Goal: Check status: Check status

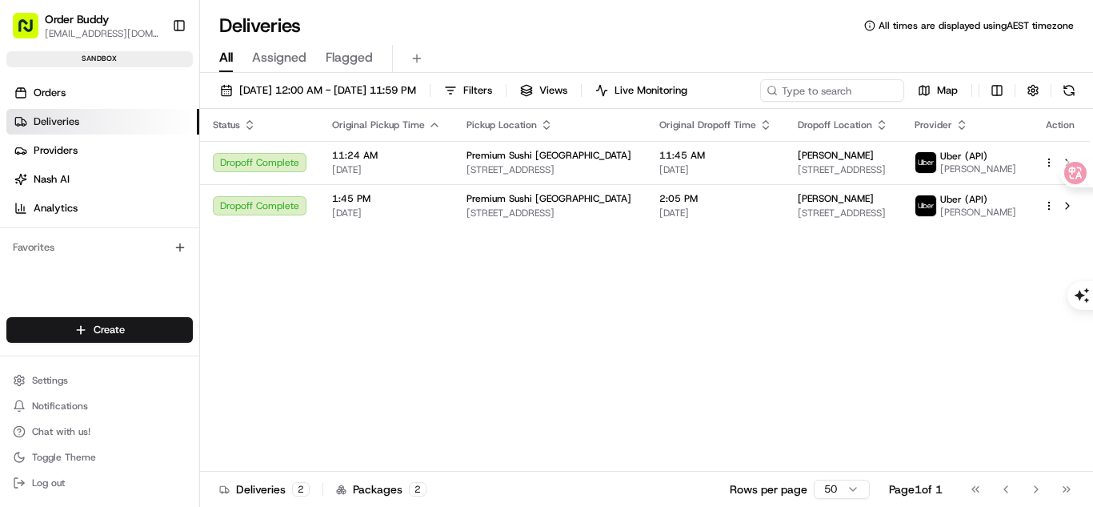
click at [145, 112] on link "Deliveries" at bounding box center [102, 122] width 193 height 26
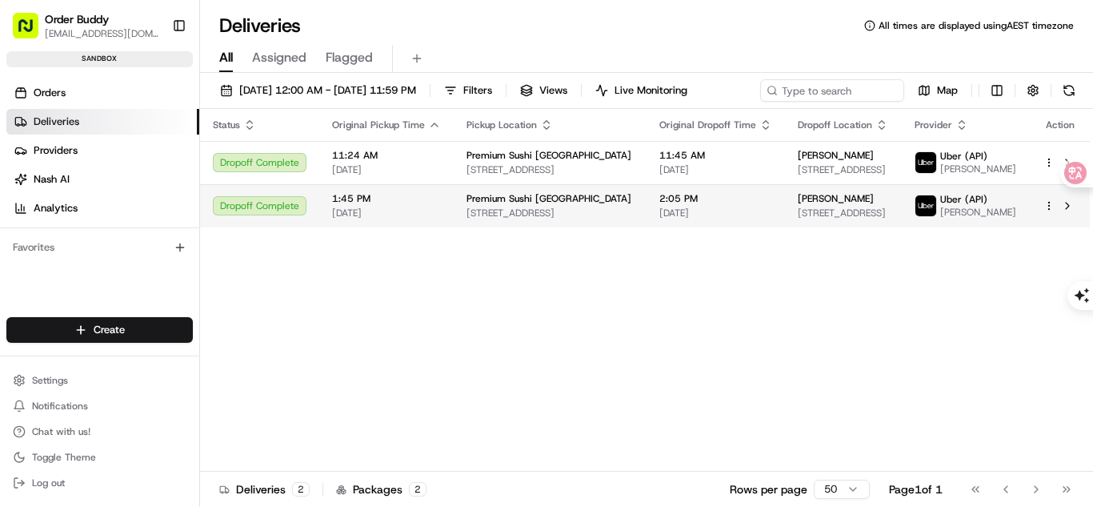
click at [333, 205] on span "1:45 PM" at bounding box center [386, 198] width 109 height 13
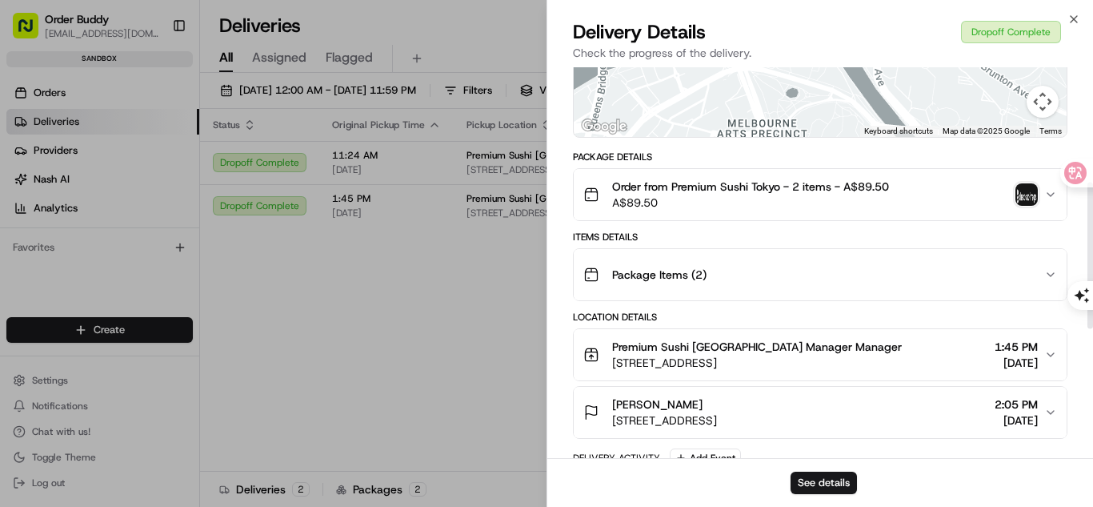
scroll to position [320, 0]
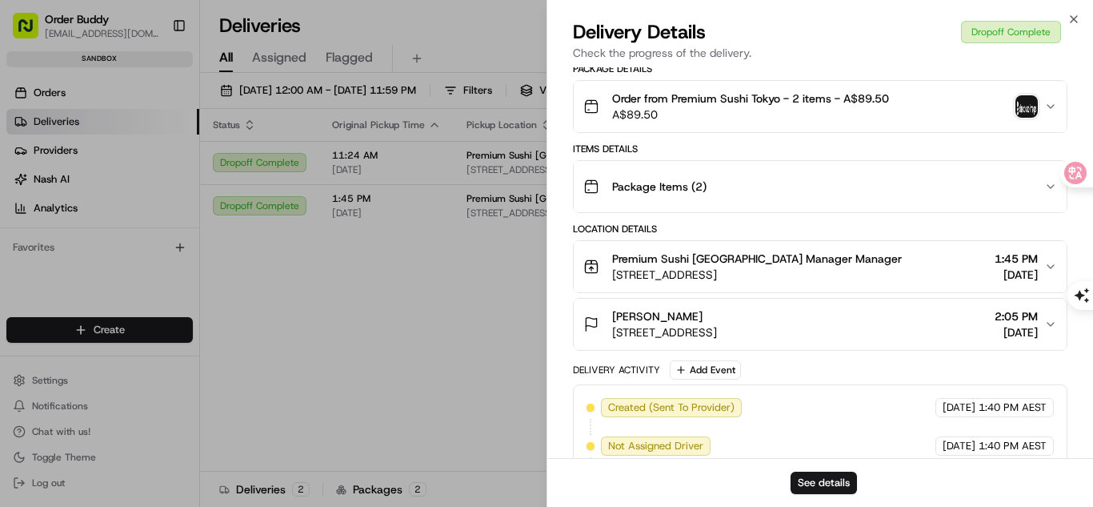
drag, startPoint x: 753, startPoint y: 246, endPoint x: 759, endPoint y: 264, distance: 18.7
click at [754, 247] on button "Premium Sushi [GEOGRAPHIC_DATA] Manager Manager [STREET_ADDRESS] 1:45 PM [DATE]" at bounding box center [820, 266] width 493 height 51
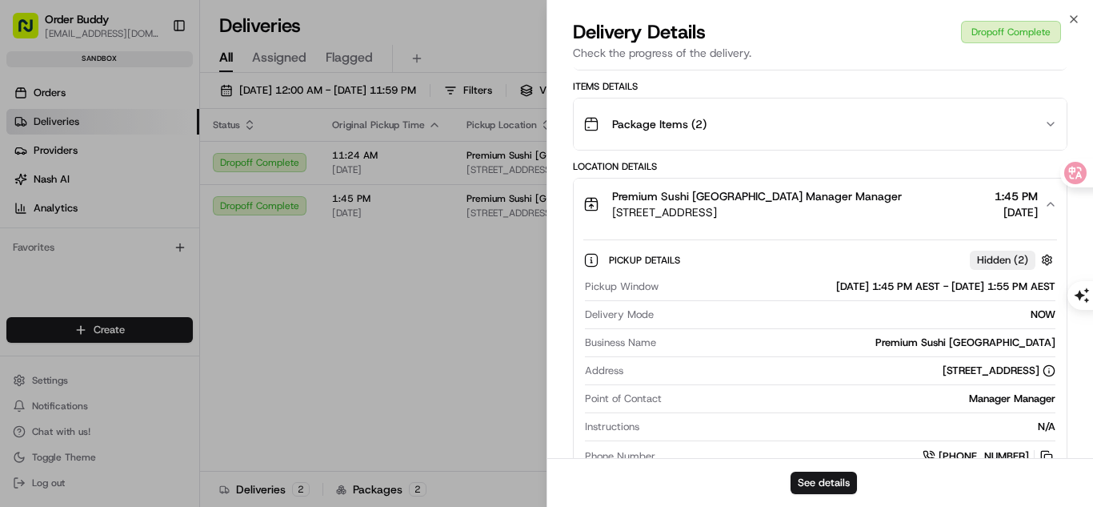
click at [765, 261] on div "Premium Sushi [GEOGRAPHIC_DATA] Manager Manager [STREET_ADDRESS] 1:45 PM [DATE]…" at bounding box center [820, 336] width 495 height 317
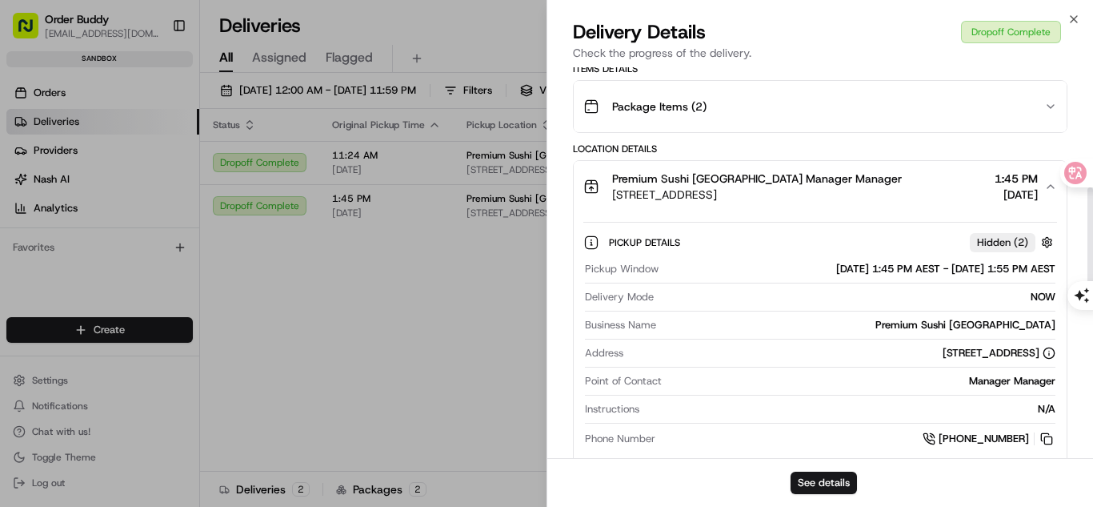
click at [815, 201] on span "[STREET_ADDRESS]" at bounding box center [757, 194] width 290 height 16
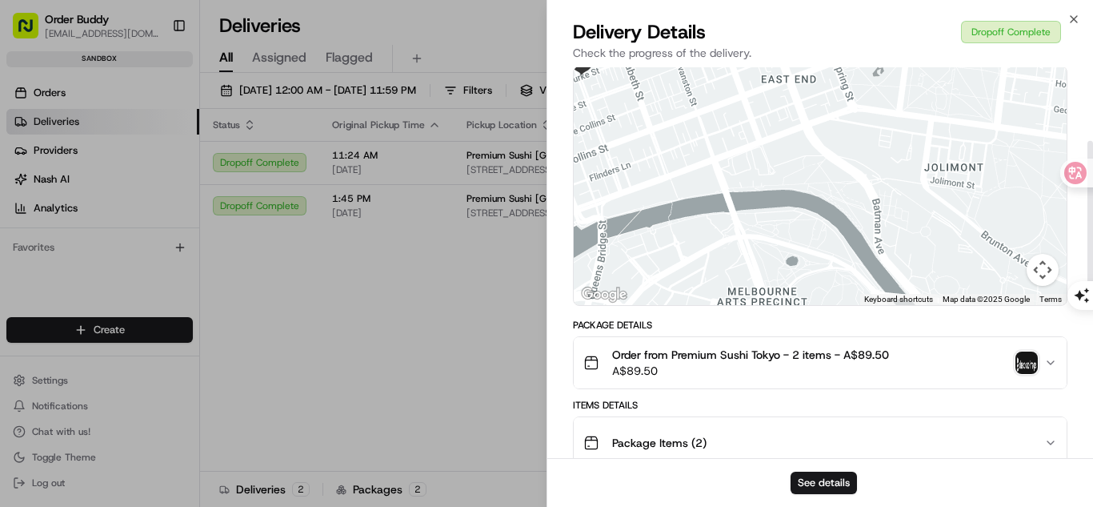
scroll to position [0, 0]
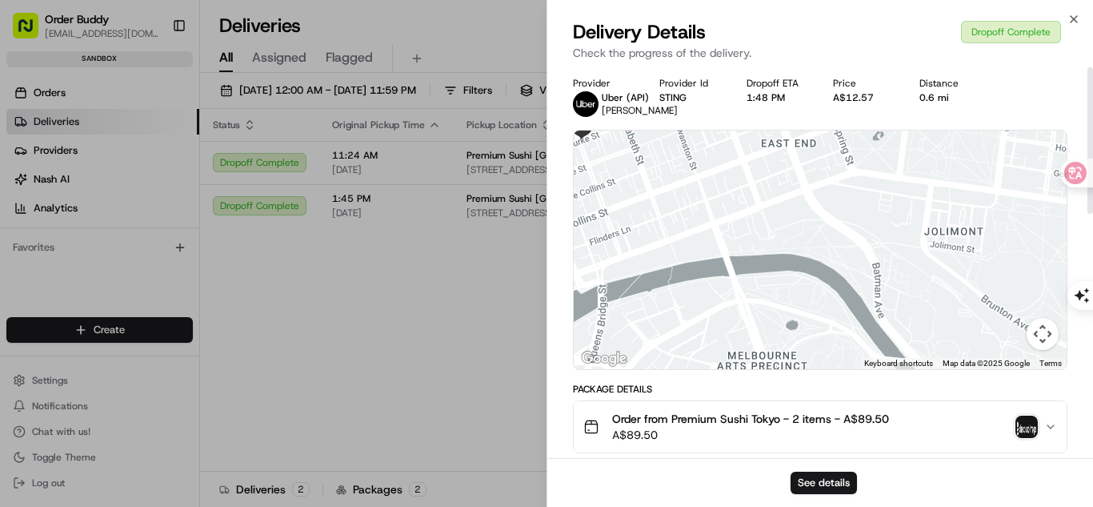
click at [847, 396] on div "Package Details Order from Premium Sushi [GEOGRAPHIC_DATA] - 2 items - A$89.50 …" at bounding box center [820, 418] width 495 height 70
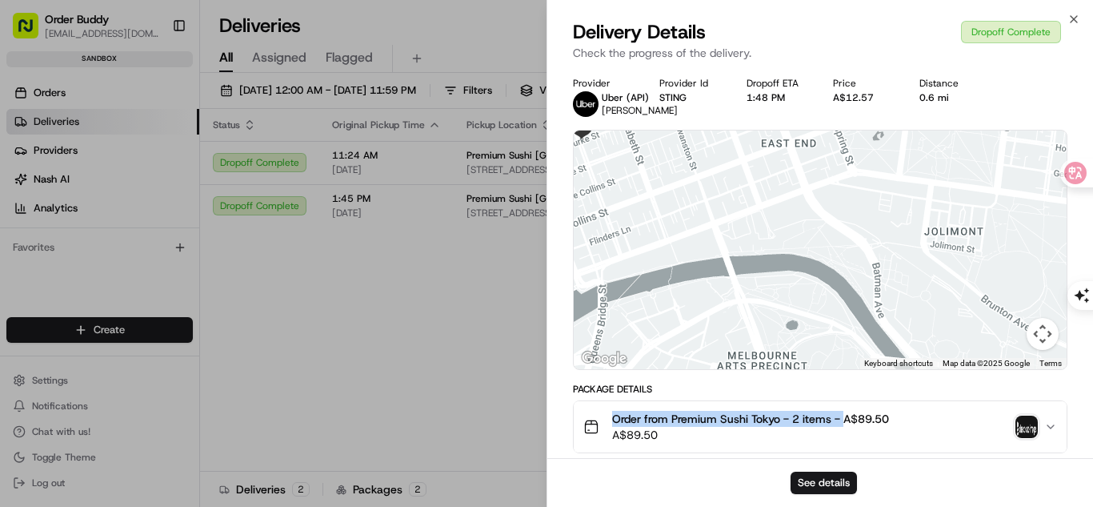
click at [851, 399] on div "Package Details Order from Premium Sushi [GEOGRAPHIC_DATA] - 2 items - A$89.50 …" at bounding box center [820, 418] width 495 height 70
click at [880, 411] on span "Order from Premium Sushi Tokyo - 2 items - A$89.50" at bounding box center [750, 419] width 277 height 16
